Goal: Navigation & Orientation: Understand site structure

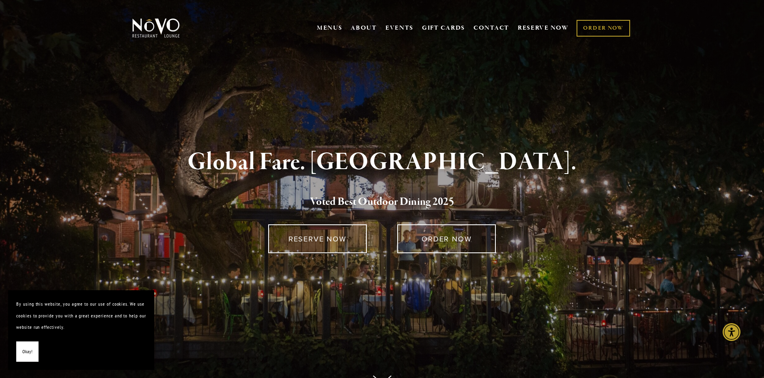
click at [382, 189] on div "Global Fare. Creekside Ambiance. Voted Best Outdoor Dining 202 5" at bounding box center [382, 179] width 473 height 61
